Goal: Communication & Community: Share content

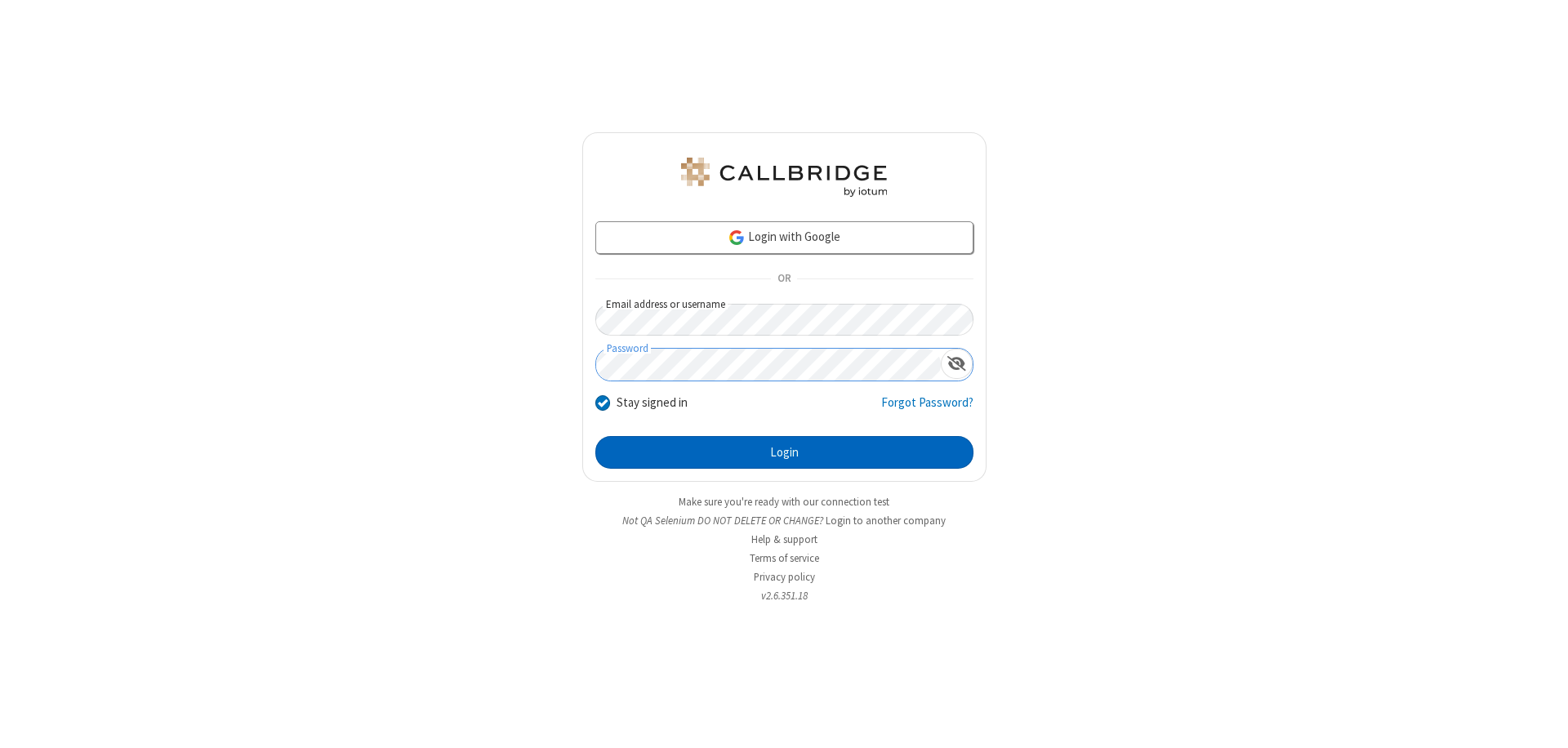
click at [784, 453] on button "Login" at bounding box center [784, 453] width 378 height 32
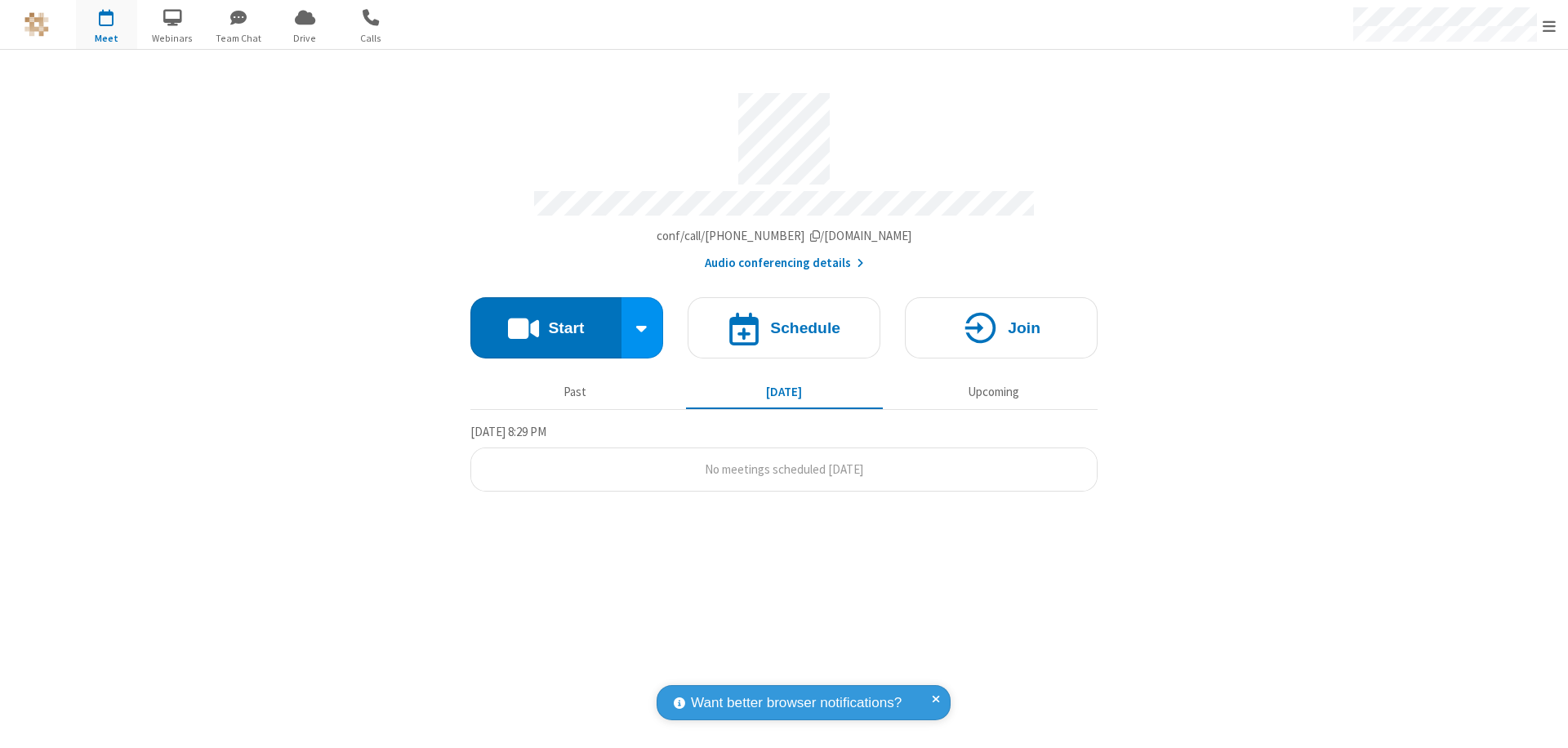
click at [545, 320] on button "Start" at bounding box center [546, 328] width 151 height 61
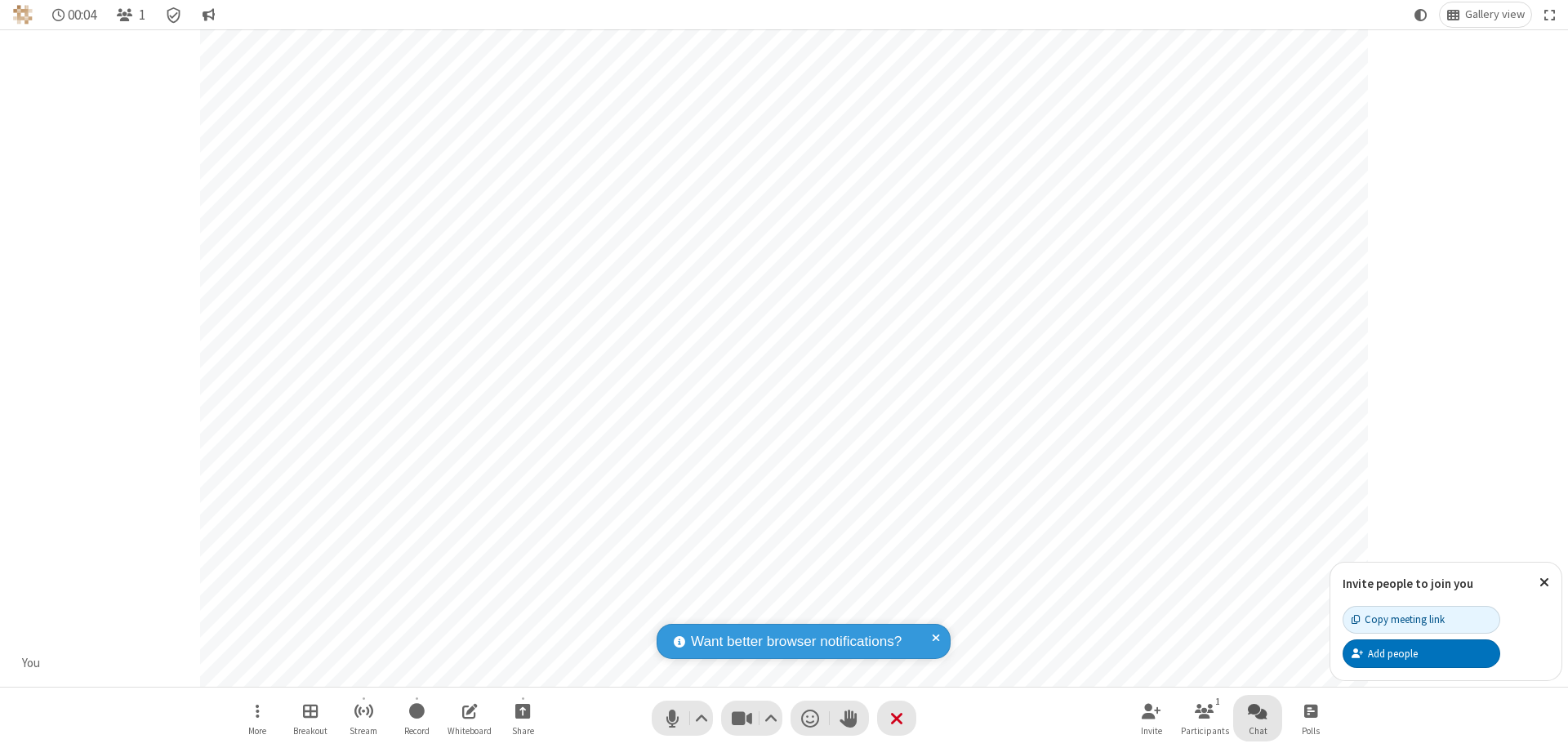
click at [1257, 710] on span "Open chat" at bounding box center [1258, 711] width 20 height 21
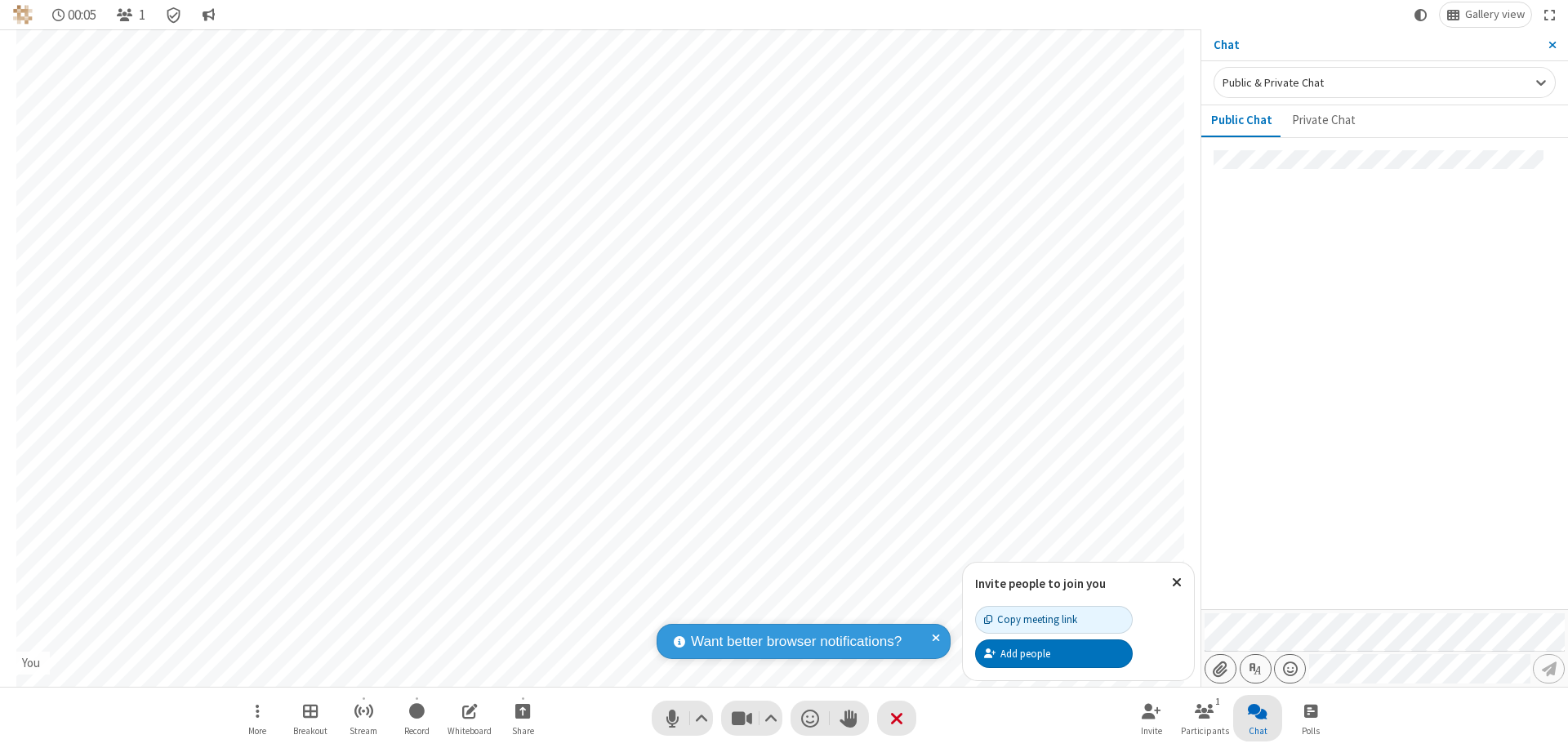
type input "C:\fakepath\doc_test.docx"
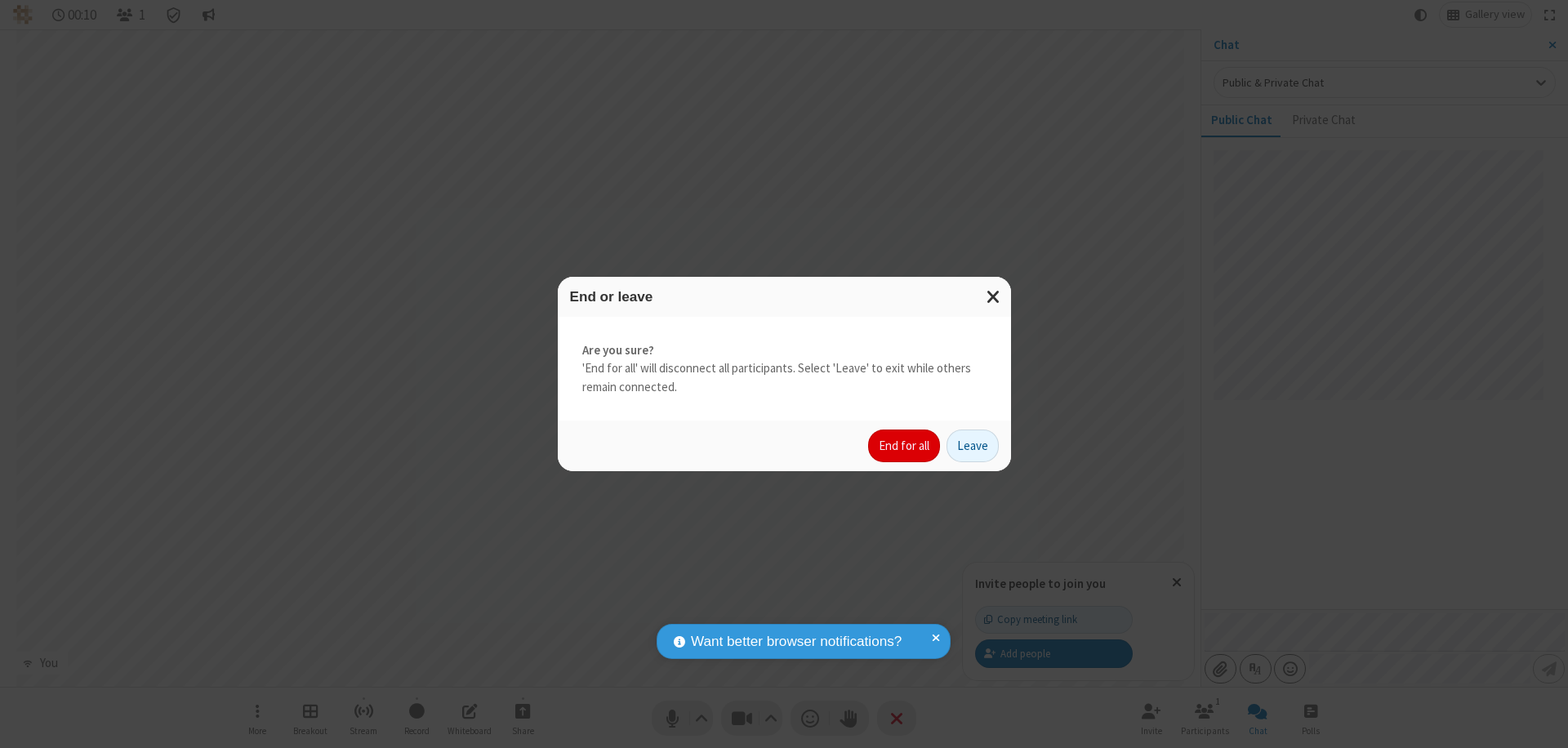
click at [905, 446] on button "End for all" at bounding box center [905, 446] width 72 height 32
